Goal: Information Seeking & Learning: Learn about a topic

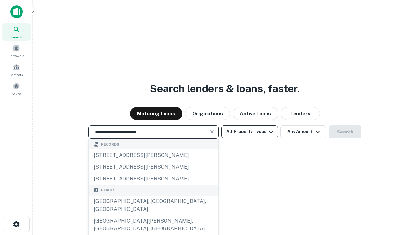
click at [153, 215] on div "[GEOGRAPHIC_DATA], [GEOGRAPHIC_DATA], [GEOGRAPHIC_DATA]" at bounding box center [154, 205] width 130 height 20
click at [250, 131] on button "All Property Types" at bounding box center [249, 131] width 57 height 13
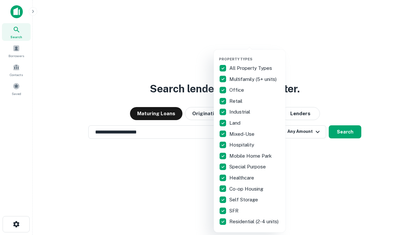
type input "**********"
click at [255, 55] on button "button" at bounding box center [255, 55] width 72 height 0
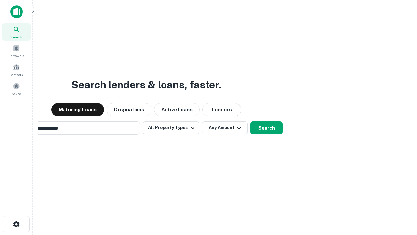
scroll to position [10, 0]
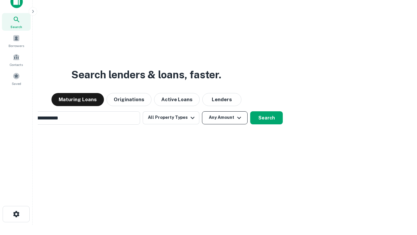
click at [202, 111] on button "Any Amount" at bounding box center [225, 117] width 46 height 13
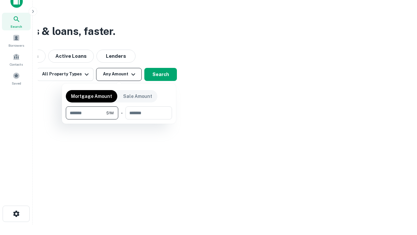
type input "*******"
click at [119, 119] on button "button" at bounding box center [119, 119] width 106 height 0
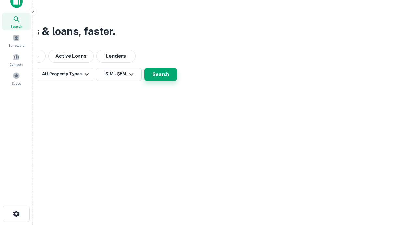
click at [177, 81] on button "Search" at bounding box center [160, 74] width 33 height 13
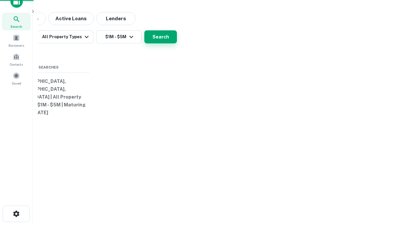
scroll to position [10, 0]
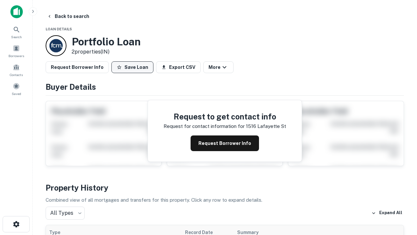
click at [132, 67] on button "Save Loan" at bounding box center [132, 67] width 42 height 12
click at [134, 67] on button "Loan Saved" at bounding box center [133, 67] width 45 height 12
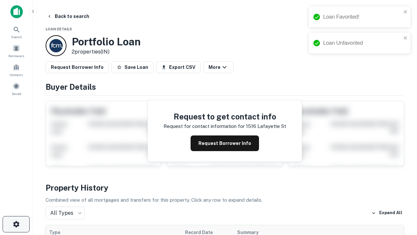
click at [16, 224] on icon "button" at bounding box center [16, 224] width 8 height 8
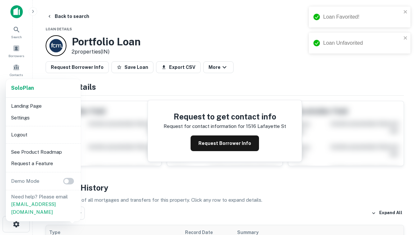
click at [43, 134] on li "Logout" at bounding box center [43, 135] width 70 height 12
